Goal: Information Seeking & Learning: Learn about a topic

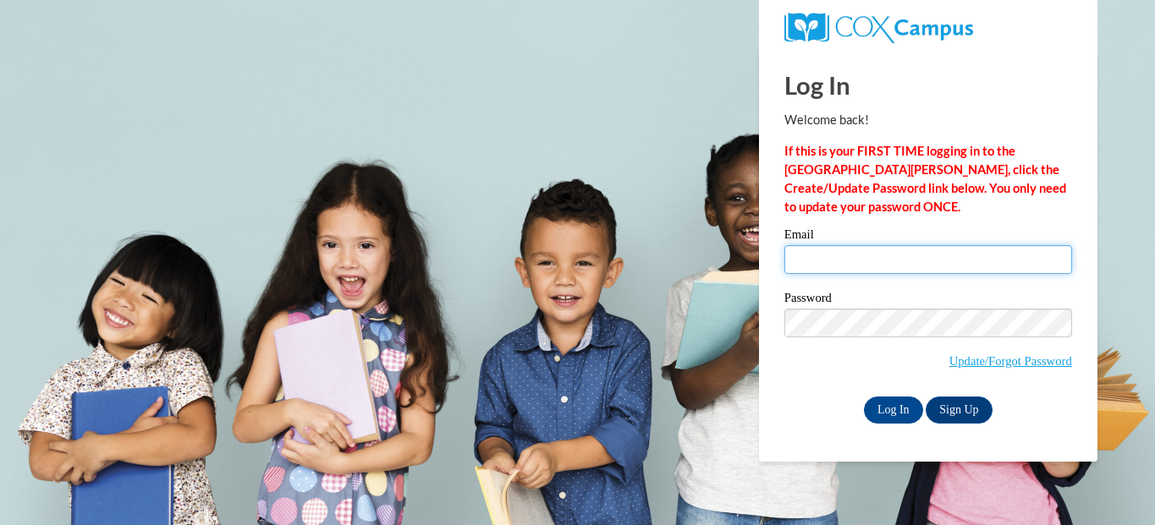
click at [814, 257] on input "Email" at bounding box center [928, 259] width 288 height 29
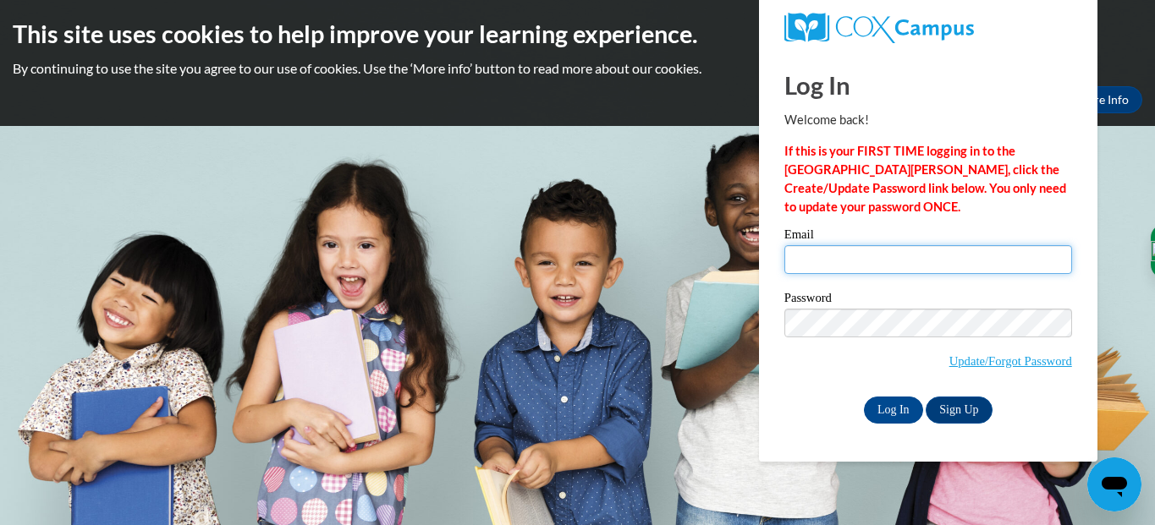
type input "emmarowe27@icloud.com"
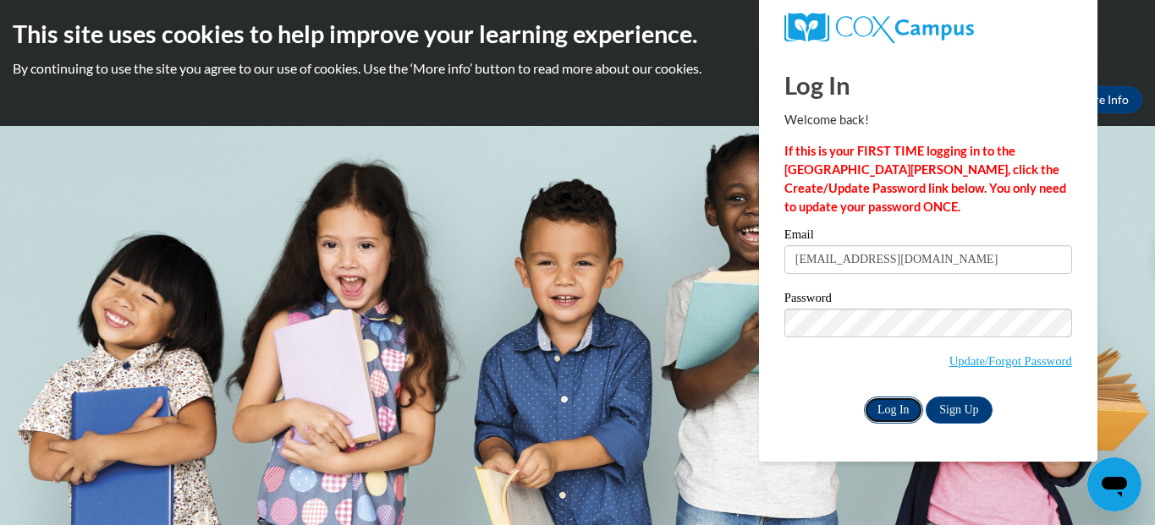
click at [889, 405] on input "Log In" at bounding box center [893, 410] width 59 height 27
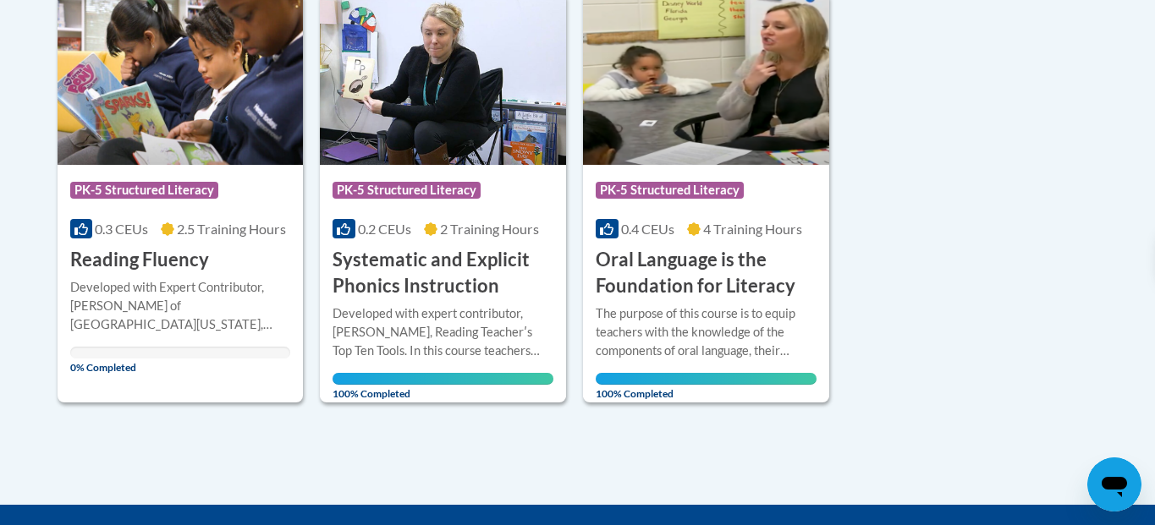
scroll to position [450, 0]
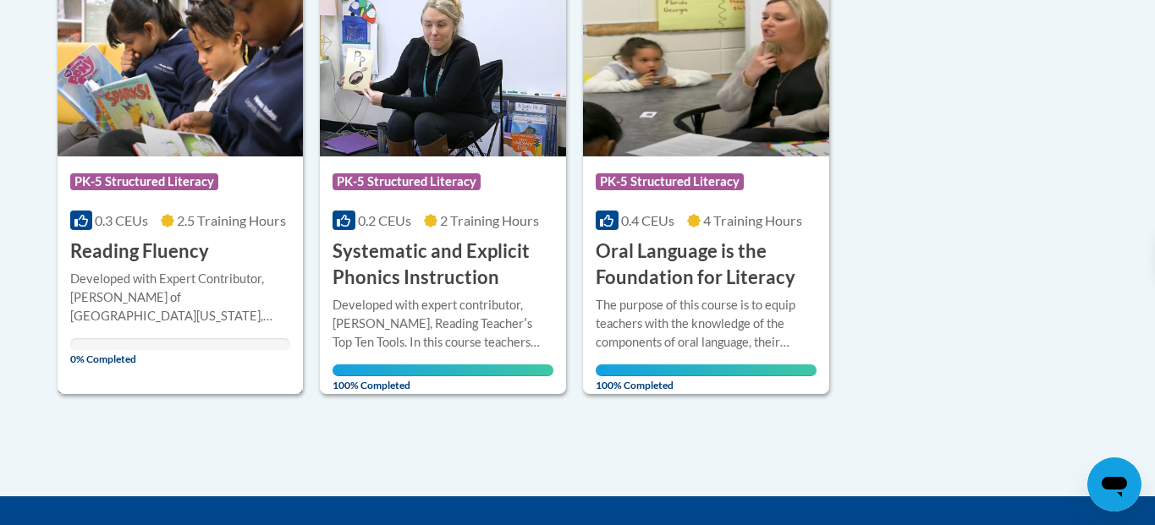
click at [233, 237] on div "Course Category: PK-5 Structured Literacy 0.3 CEUs 2.5 Training Hours COURSE Re…" at bounding box center [181, 211] width 246 height 108
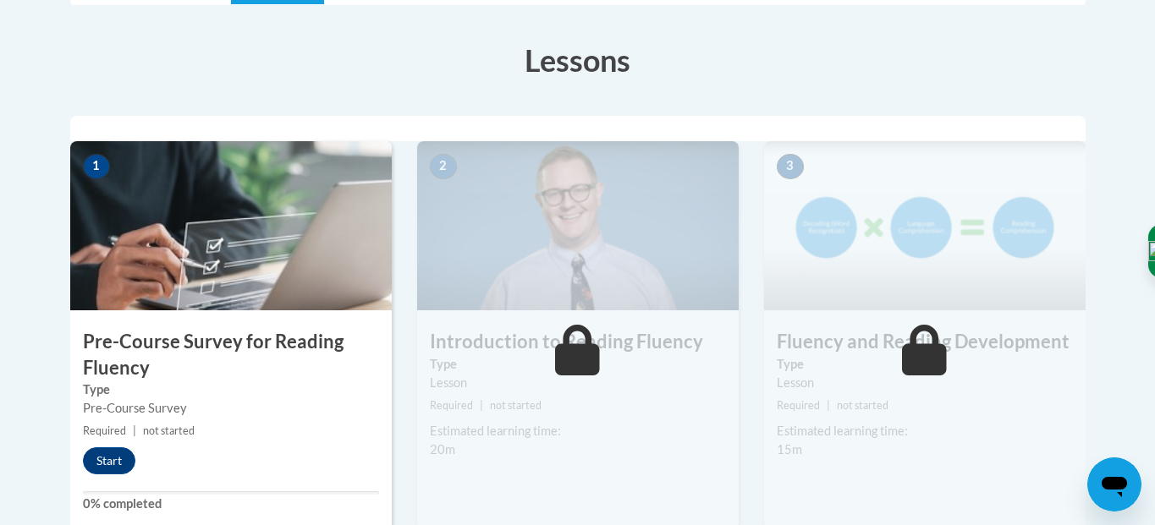
scroll to position [441, 0]
